Goal: Information Seeking & Learning: Learn about a topic

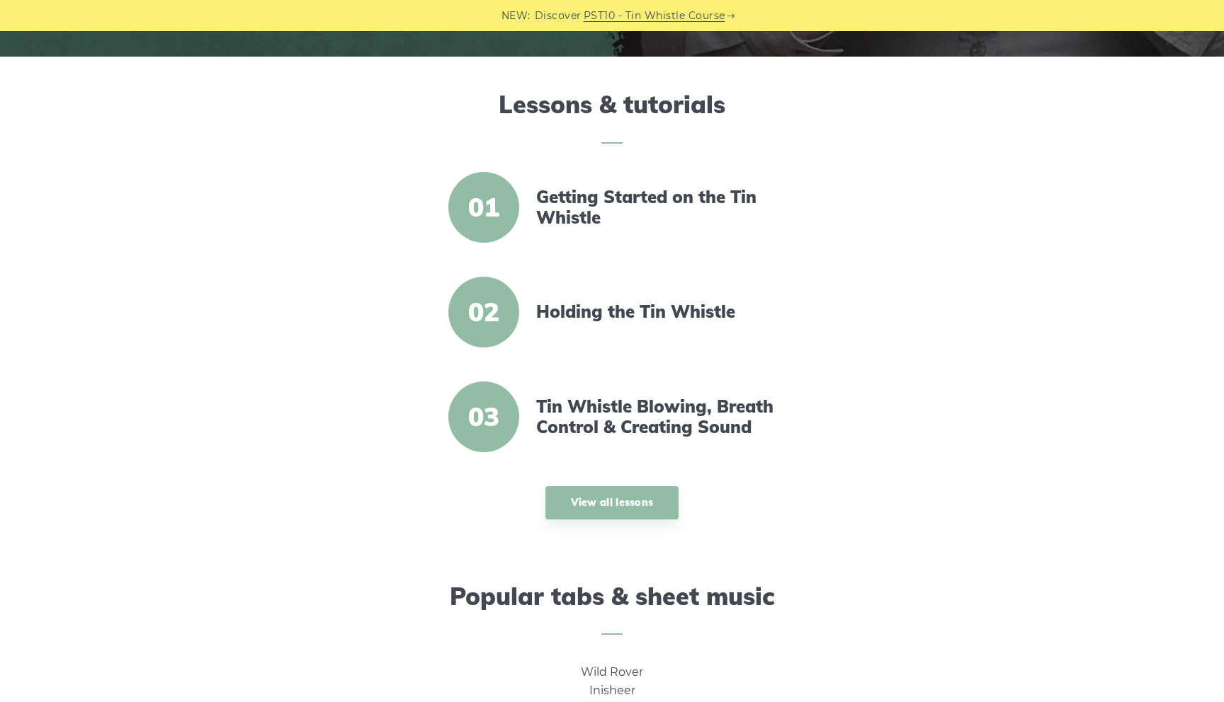
scroll to position [686, 0]
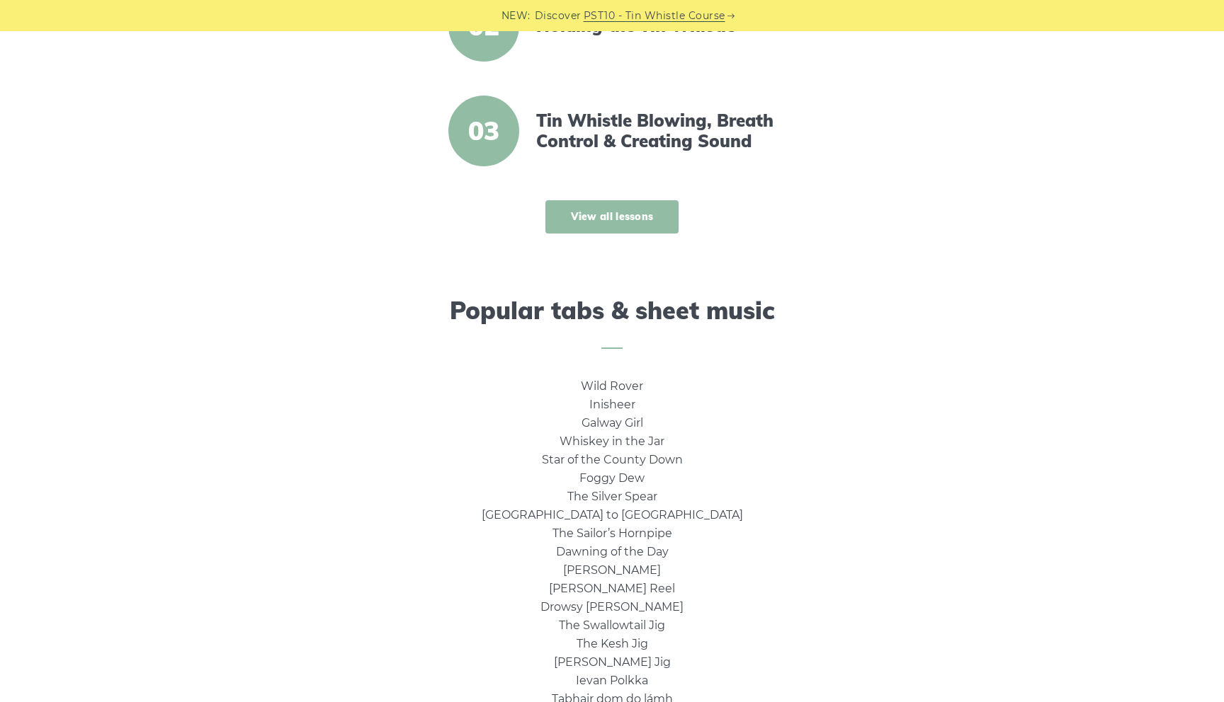
click at [625, 228] on link "View all lessons" at bounding box center [612, 216] width 134 height 33
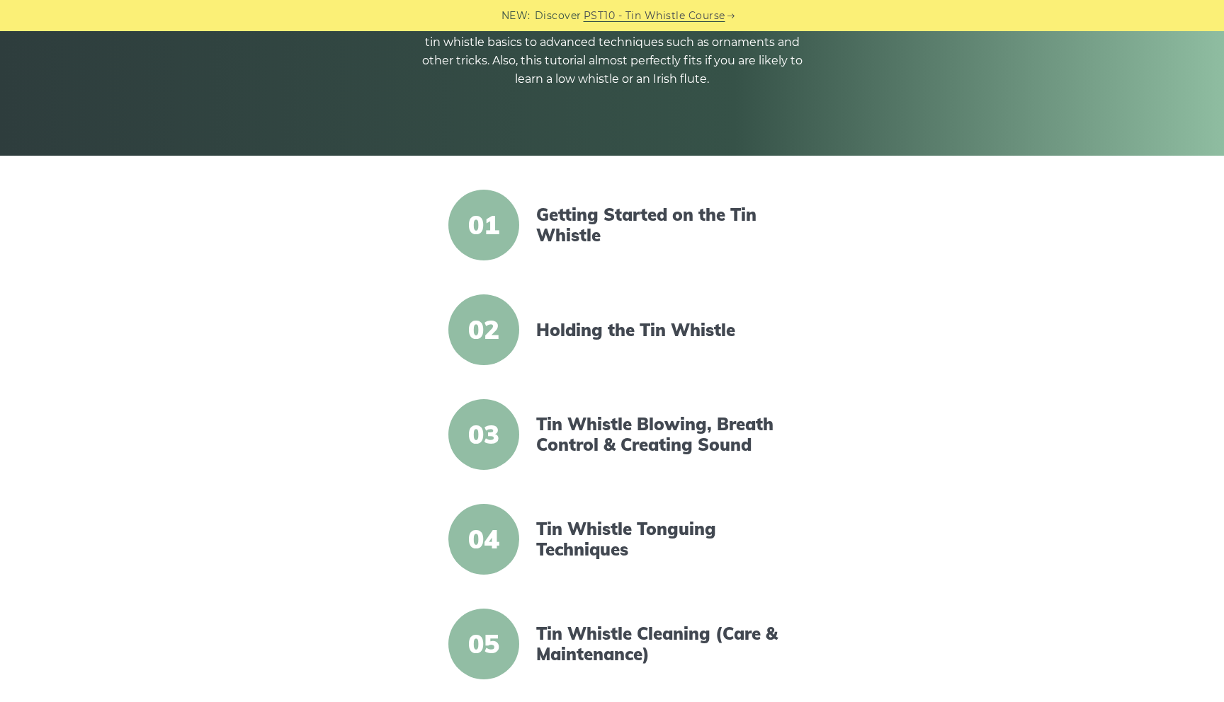
scroll to position [214, 0]
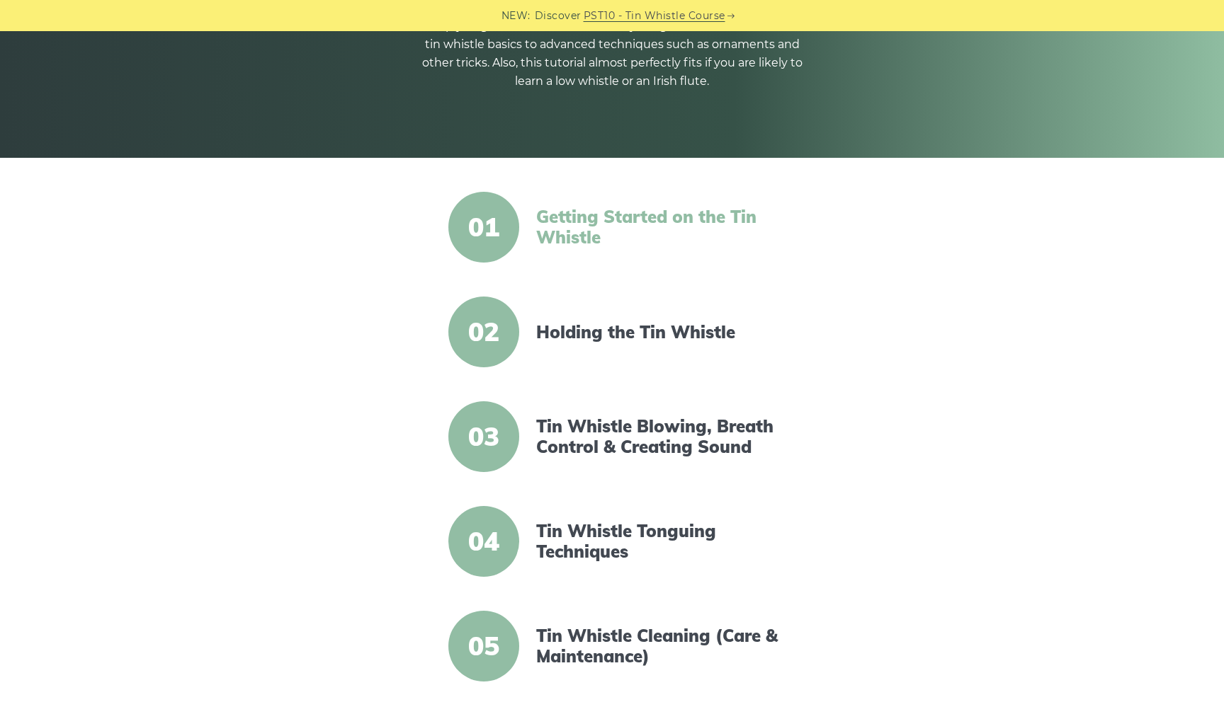
click at [652, 213] on link "Getting Started on the Tin Whistle" at bounding box center [658, 227] width 244 height 41
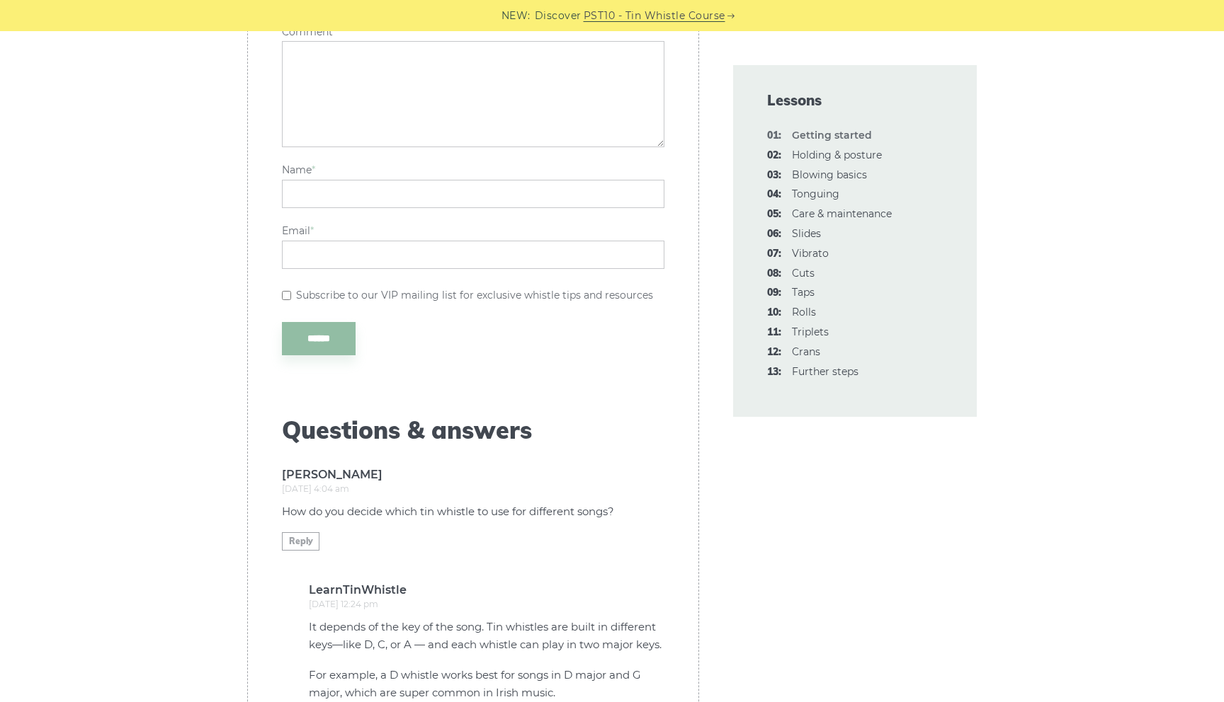
scroll to position [3477, 0]
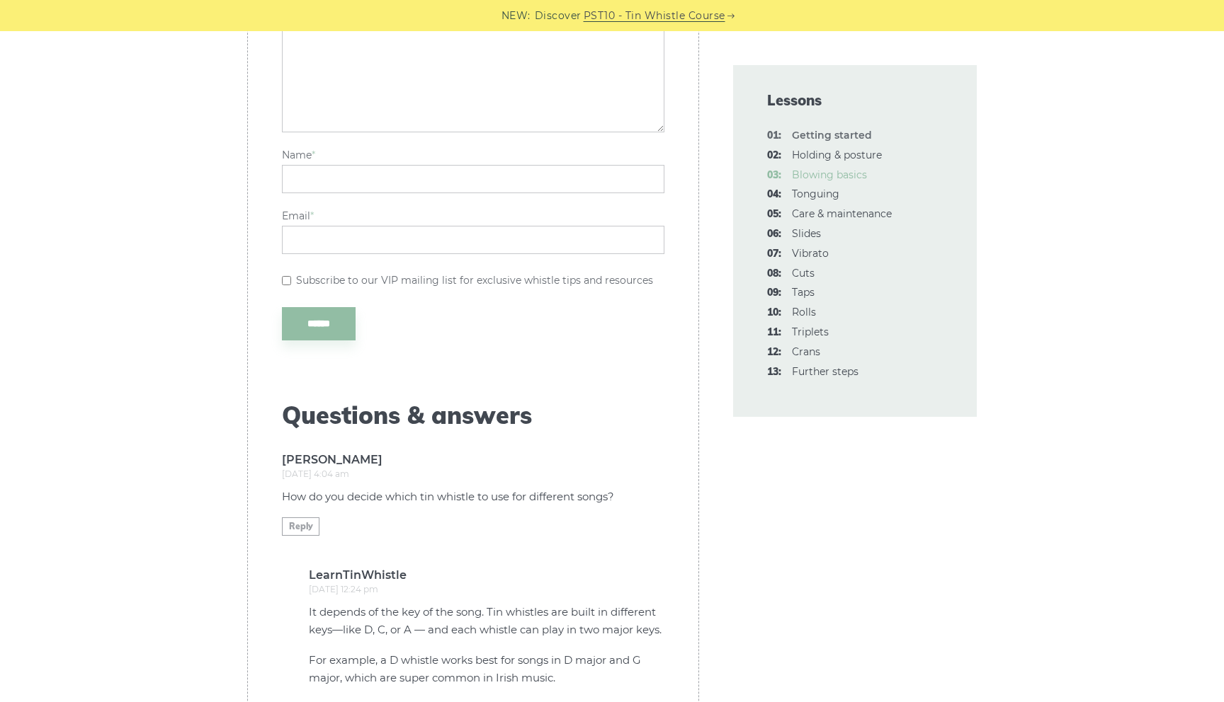
click at [841, 170] on link "03: Blowing basics" at bounding box center [829, 175] width 75 height 13
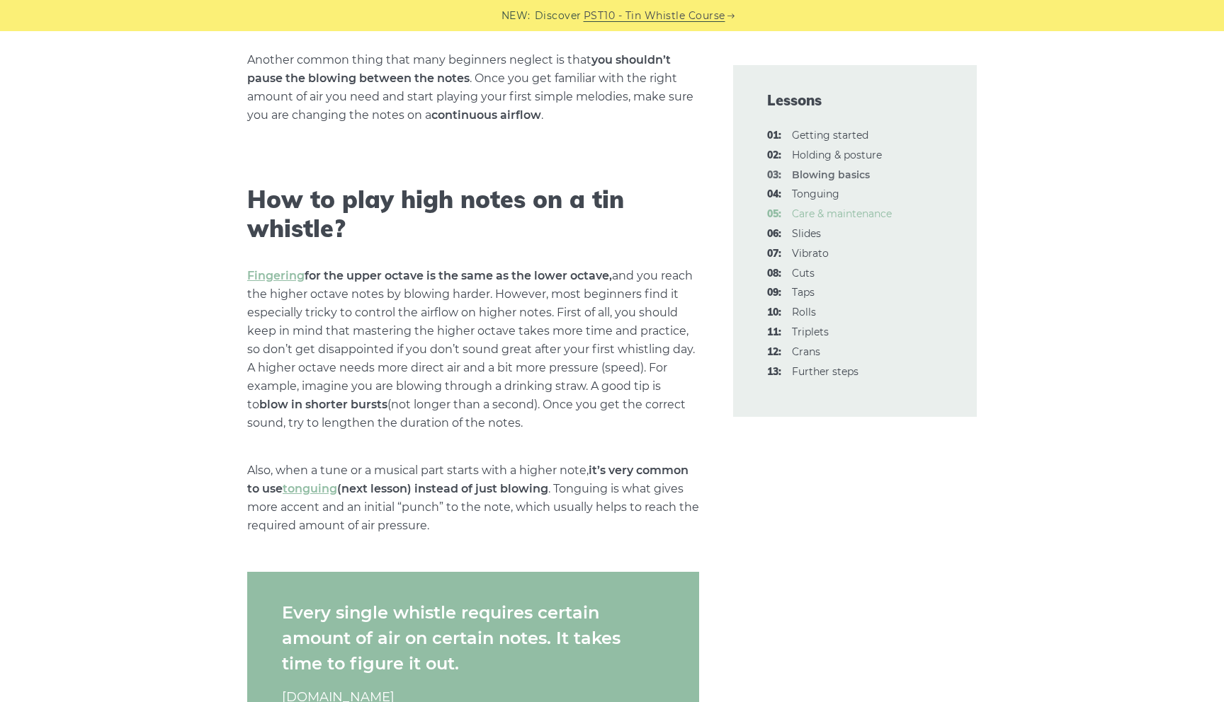
scroll to position [1985, 0]
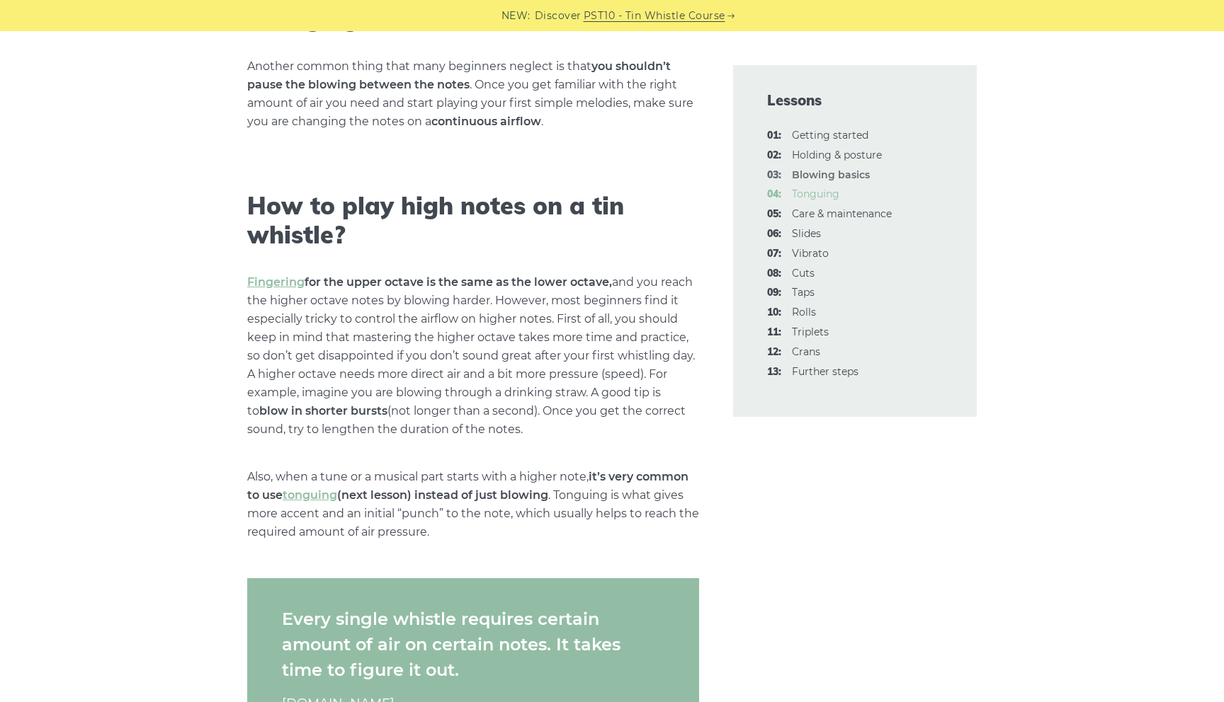
click at [819, 193] on link "04: Tonguing" at bounding box center [815, 194] width 47 height 13
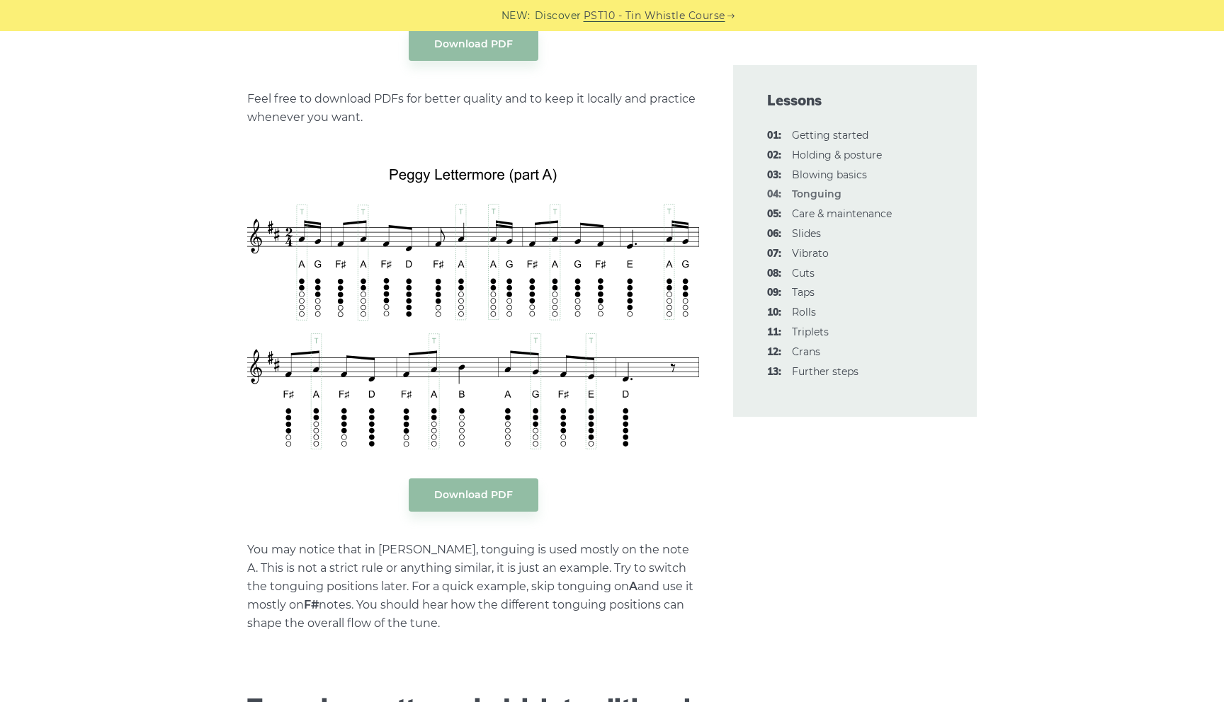
scroll to position [3040, 0]
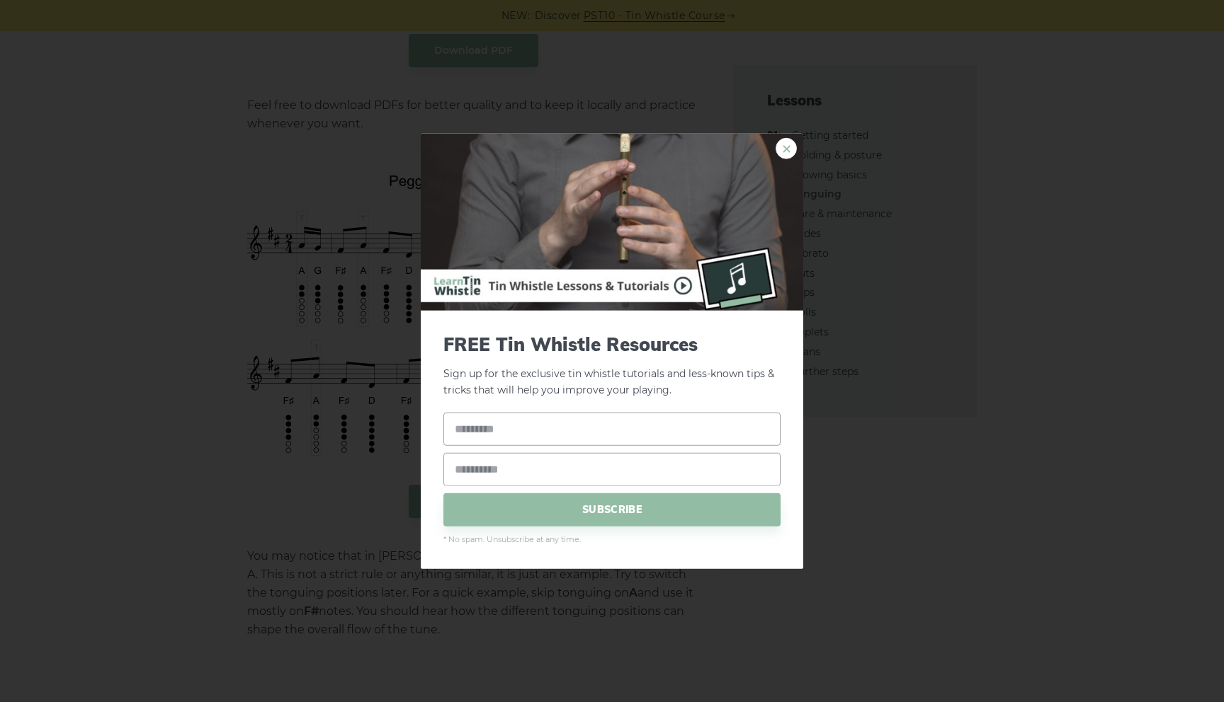
click at [796, 147] on link "×" at bounding box center [785, 148] width 21 height 21
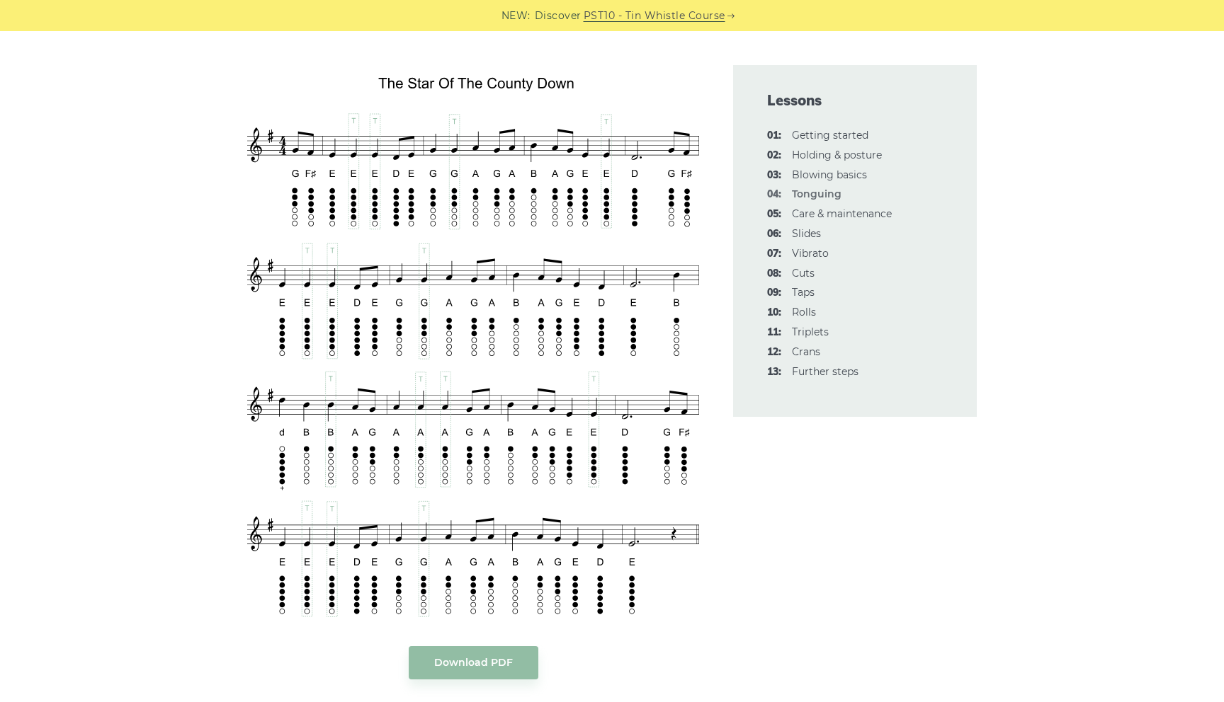
scroll to position [2433, 0]
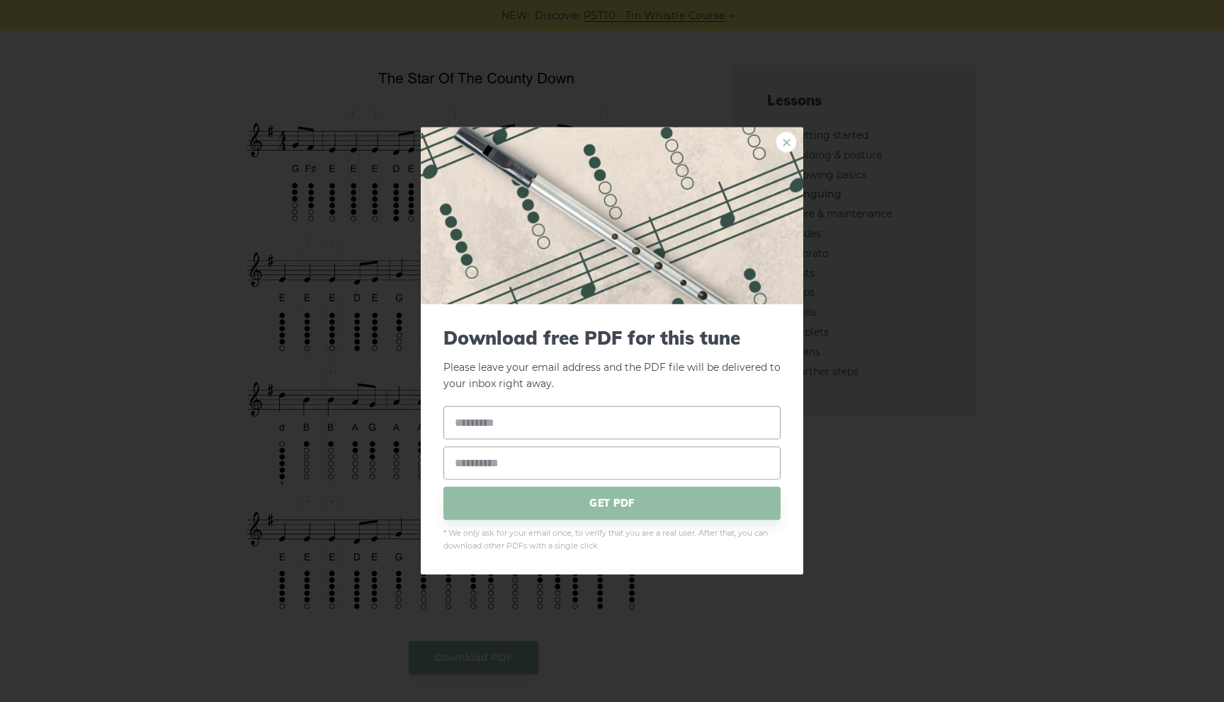
click at [784, 149] on link "×" at bounding box center [785, 142] width 21 height 21
